Goal: Task Accomplishment & Management: Complete application form

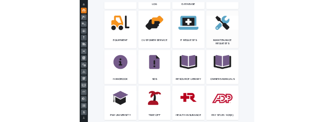
scroll to position [944, 0]
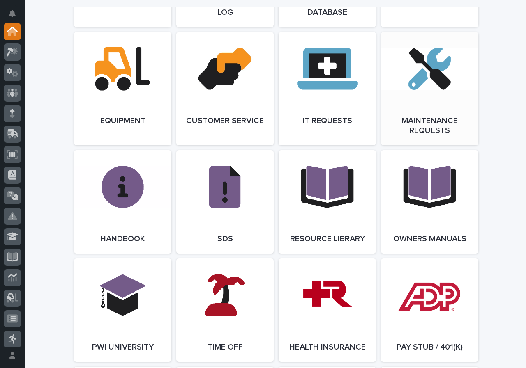
click at [433, 66] on link "Open Link" at bounding box center [429, 88] width 97 height 113
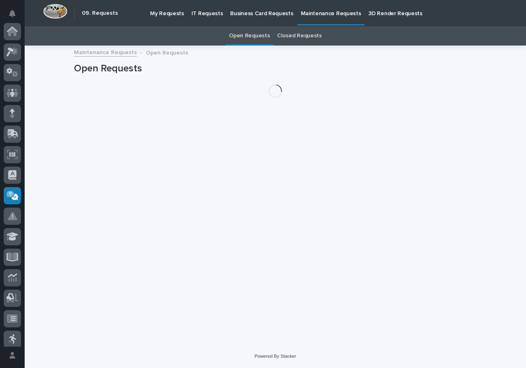
scroll to position [107, 0]
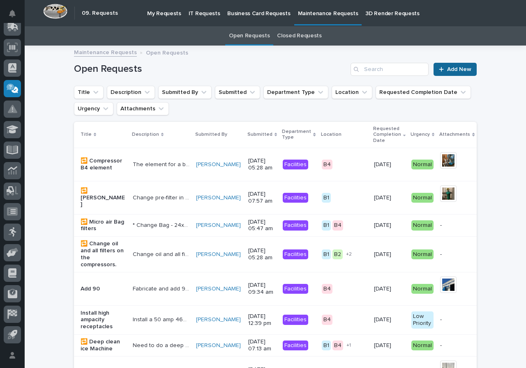
click at [452, 67] on span "Add New" at bounding box center [459, 70] width 24 height 6
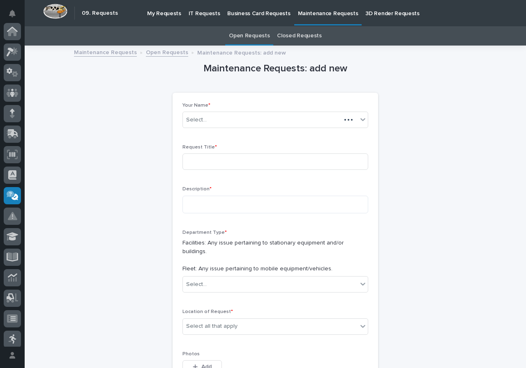
scroll to position [107, 0]
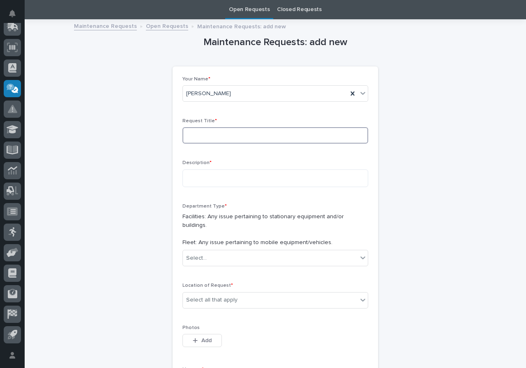
click at [221, 129] on input at bounding box center [275, 135] width 186 height 16
type input "brush on bar grating saw"
click at [292, 171] on textarea at bounding box center [275, 179] width 186 height 18
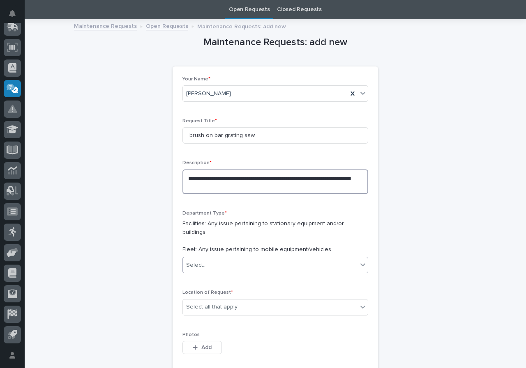
type textarea "**********"
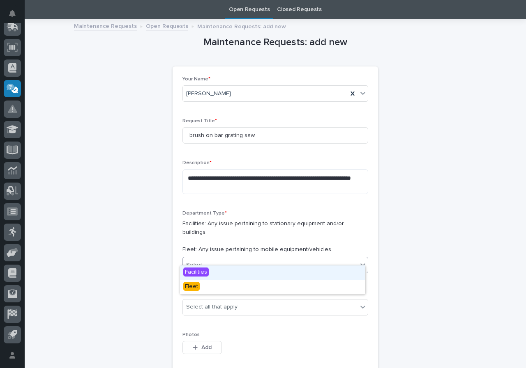
click at [304, 257] on div "Select..." at bounding box center [275, 265] width 186 height 16
click at [274, 271] on div "Facilities" at bounding box center [272, 273] width 185 height 14
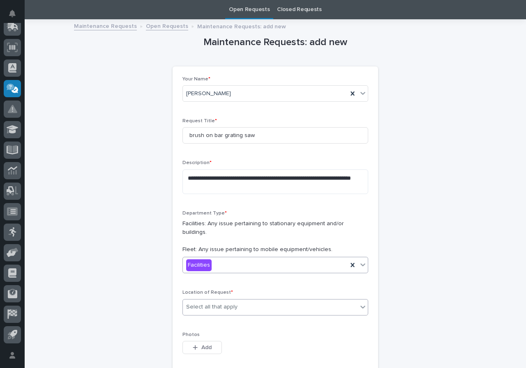
click at [261, 301] on div "Select all that apply" at bounding box center [270, 308] width 174 height 14
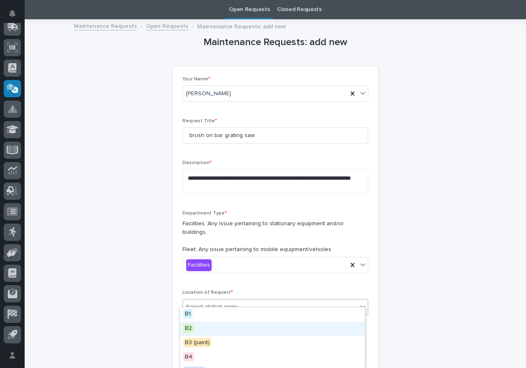
scroll to position [11, 0]
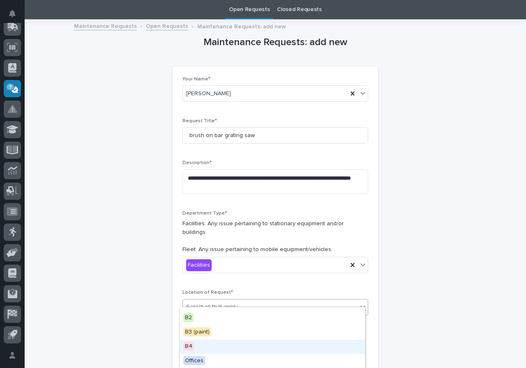
click at [211, 349] on div "B4" at bounding box center [272, 347] width 185 height 14
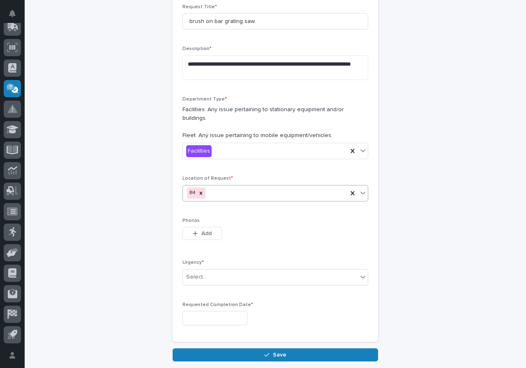
scroll to position [149, 0]
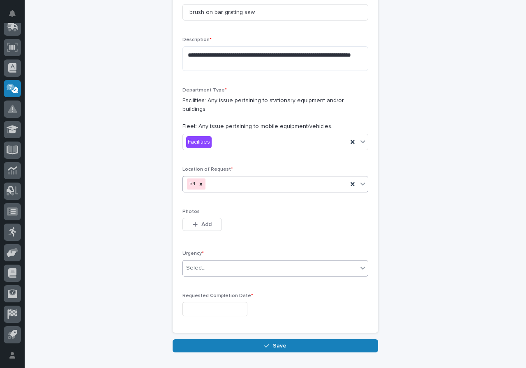
click at [229, 262] on div "Select..." at bounding box center [270, 269] width 174 height 14
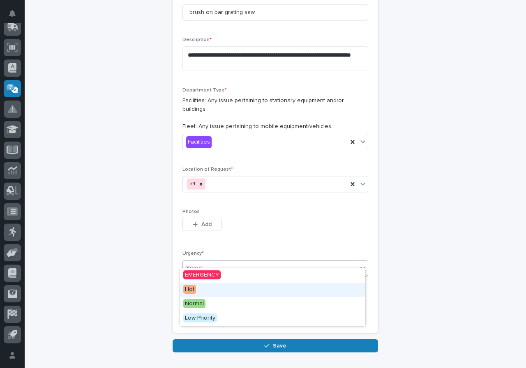
click at [188, 291] on span "Hot" at bounding box center [189, 289] width 13 height 9
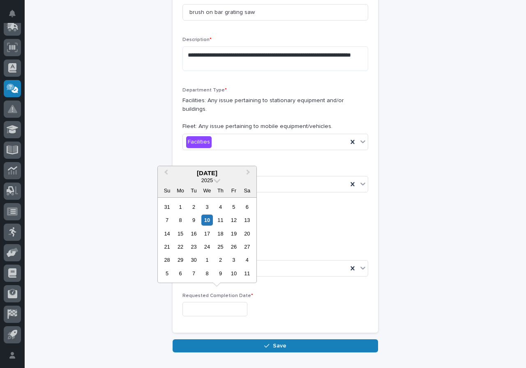
click at [215, 302] on input "text" at bounding box center [214, 309] width 65 height 14
drag, startPoint x: 215, startPoint y: 220, endPoint x: 212, endPoint y: 224, distance: 4.8
click at [215, 221] on div "11" at bounding box center [220, 220] width 11 height 11
type input "**********"
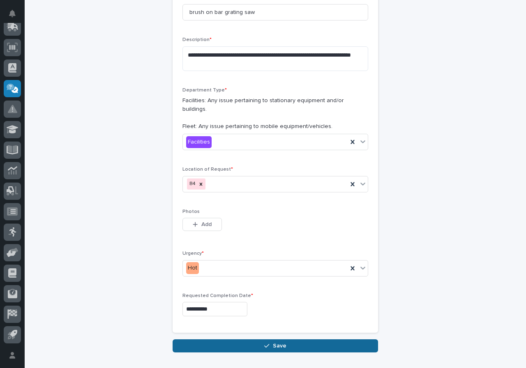
click at [217, 340] on button "Save" at bounding box center [274, 346] width 205 height 13
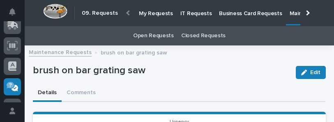
scroll to position [137, 0]
